Goal: Transaction & Acquisition: Purchase product/service

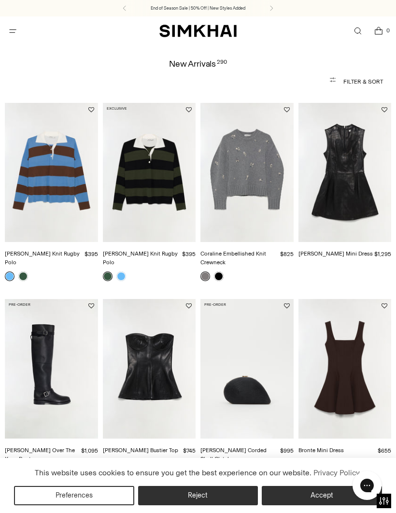
click at [357, 370] on img "Bronte Mini Dress" at bounding box center [345, 369] width 93 height 140
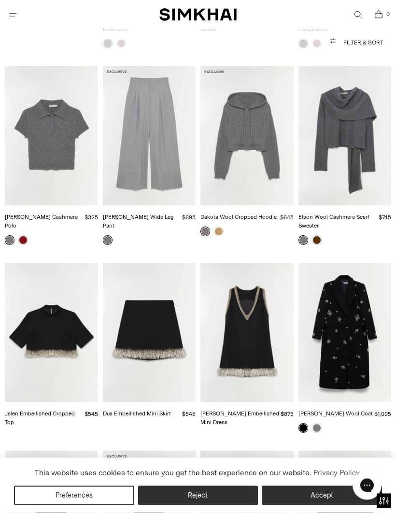
scroll to position [1781, 0]
click at [62, 142] on img "Twila Cashmere Polo" at bounding box center [51, 136] width 93 height 140
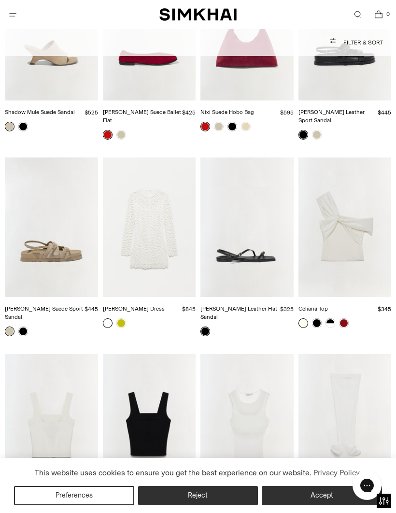
scroll to position [13471, 0]
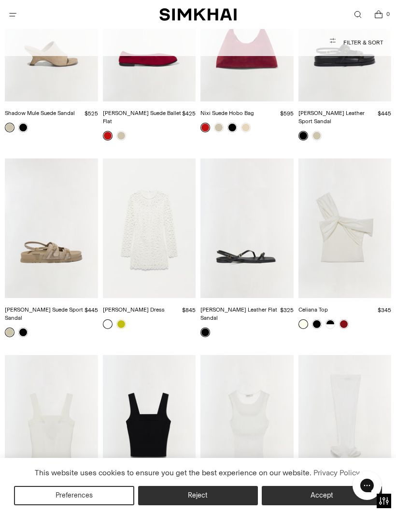
click at [383, 17] on icon "Open cart modal" at bounding box center [379, 15] width 13 height 10
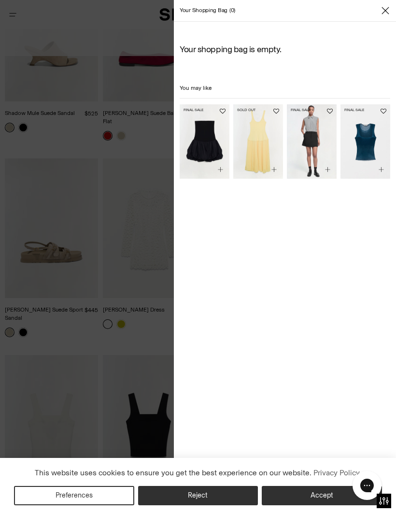
click at [390, 14] on span "Close" at bounding box center [386, 11] width 10 height 10
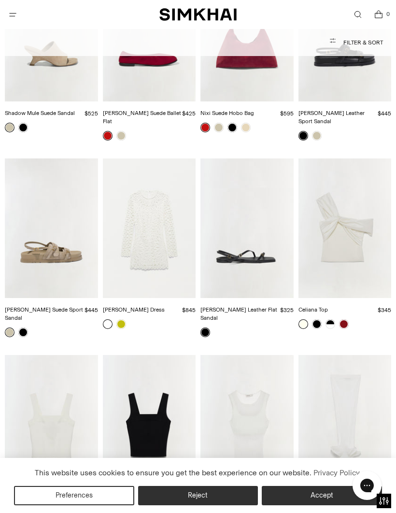
click at [379, 17] on icon "Open cart modal" at bounding box center [379, 15] width 13 height 10
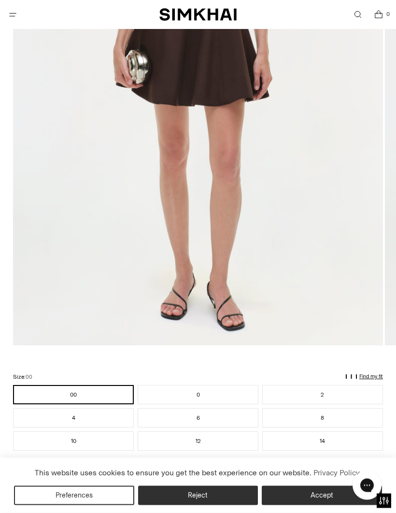
scroll to position [317, 0]
click at [111, 445] on button "10" at bounding box center [73, 440] width 121 height 19
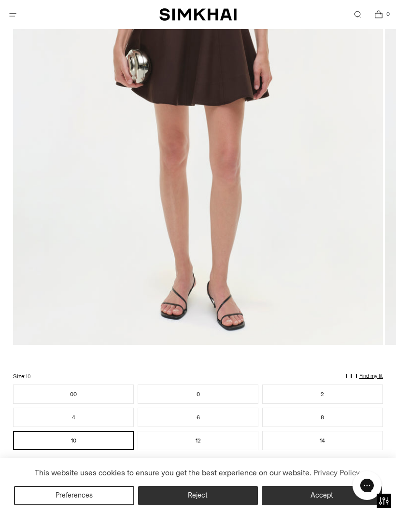
click at [223, 476] on button "Add to Bag" at bounding box center [198, 475] width 370 height 23
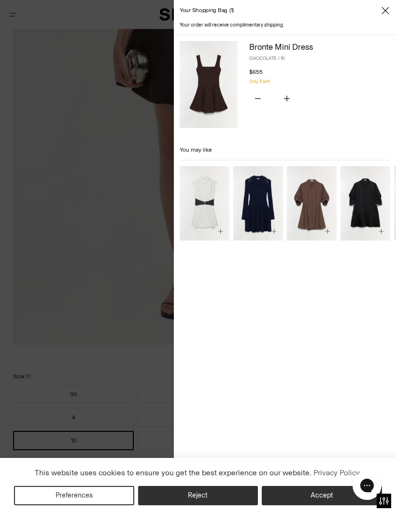
click at [384, 15] on icon "Close" at bounding box center [386, 11] width 8 height 10
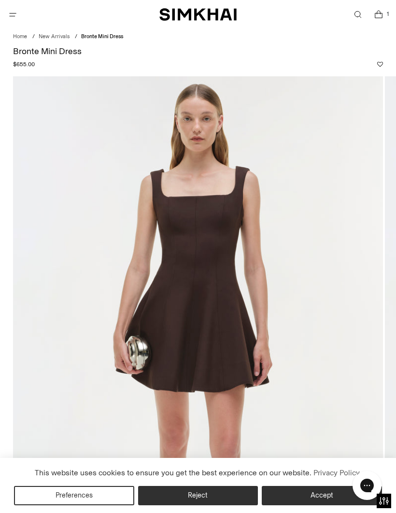
scroll to position [29, 0]
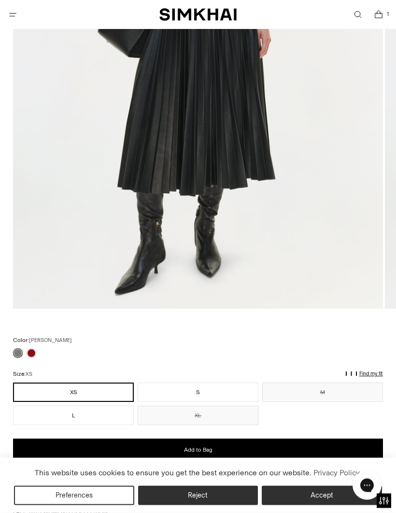
scroll to position [353, 0]
click at [40, 351] on div at bounding box center [198, 353] width 370 height 10
click at [36, 352] on link at bounding box center [32, 353] width 10 height 10
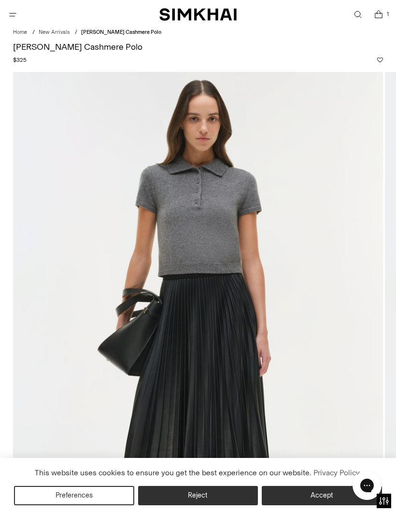
scroll to position [34, 0]
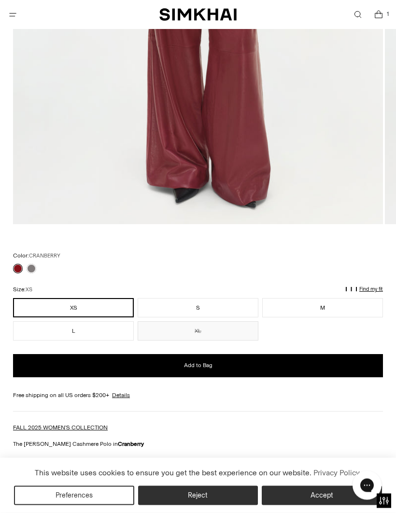
scroll to position [437, 0]
click at [209, 332] on button "XL" at bounding box center [198, 330] width 121 height 19
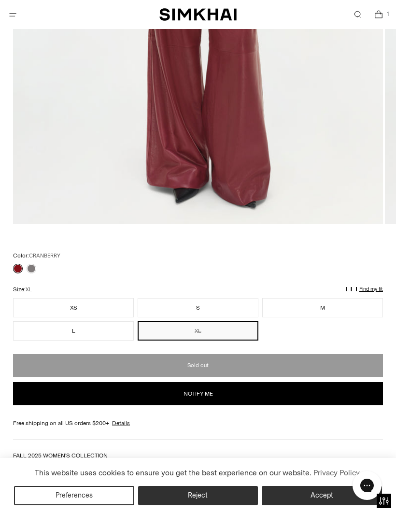
click at [330, 305] on button "M" at bounding box center [322, 307] width 121 height 19
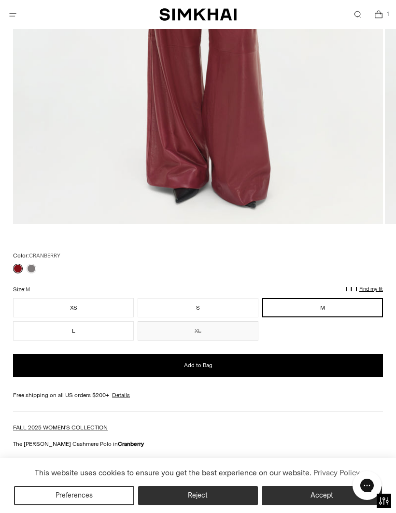
click at [265, 362] on button "Add to Bag" at bounding box center [198, 365] width 370 height 23
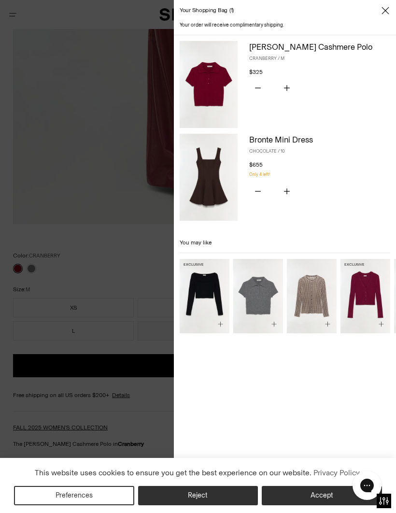
click at [386, 14] on icon "Close" at bounding box center [386, 11] width 8 height 10
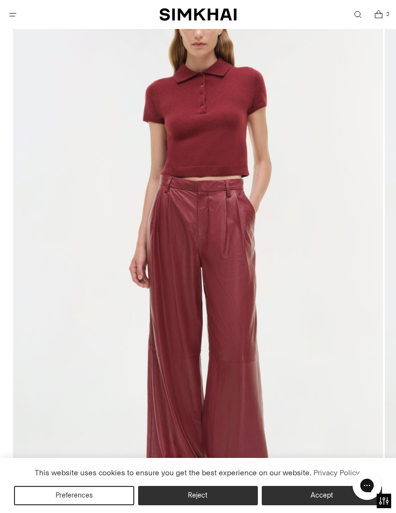
scroll to position [127, 0]
